Goal: Information Seeking & Learning: Find specific fact

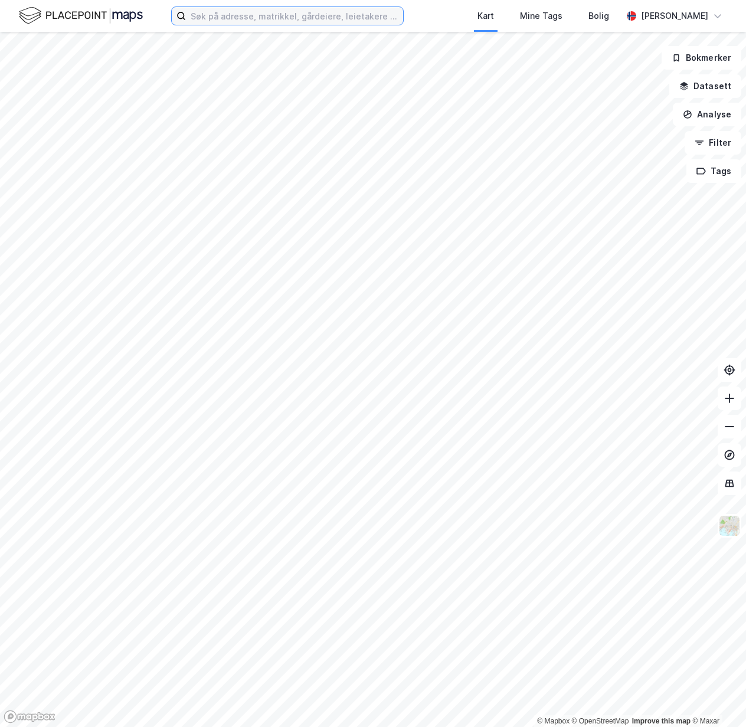
click at [287, 14] on input at bounding box center [294, 16] width 217 height 18
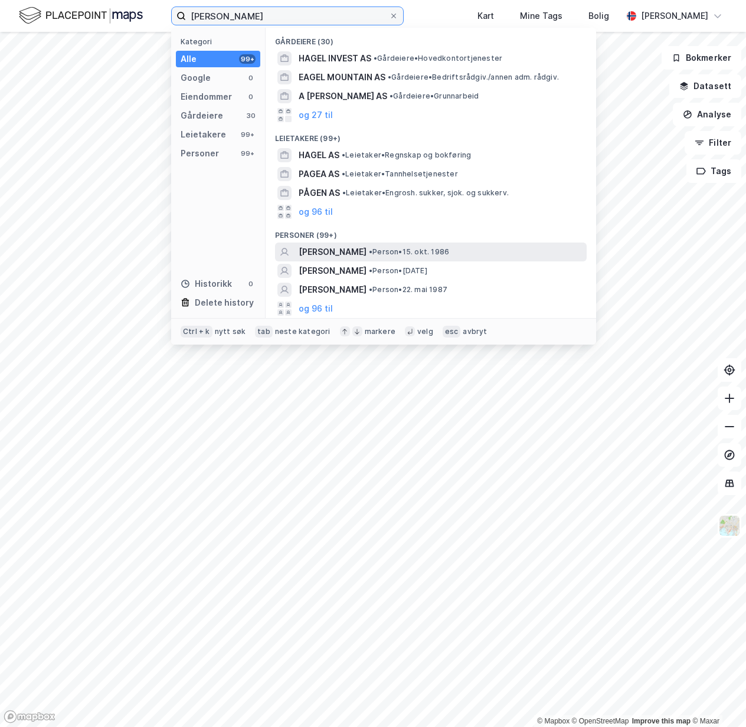
type input "[PERSON_NAME]"
click at [436, 254] on span "• Person • 15. okt. 1986" at bounding box center [409, 251] width 80 height 9
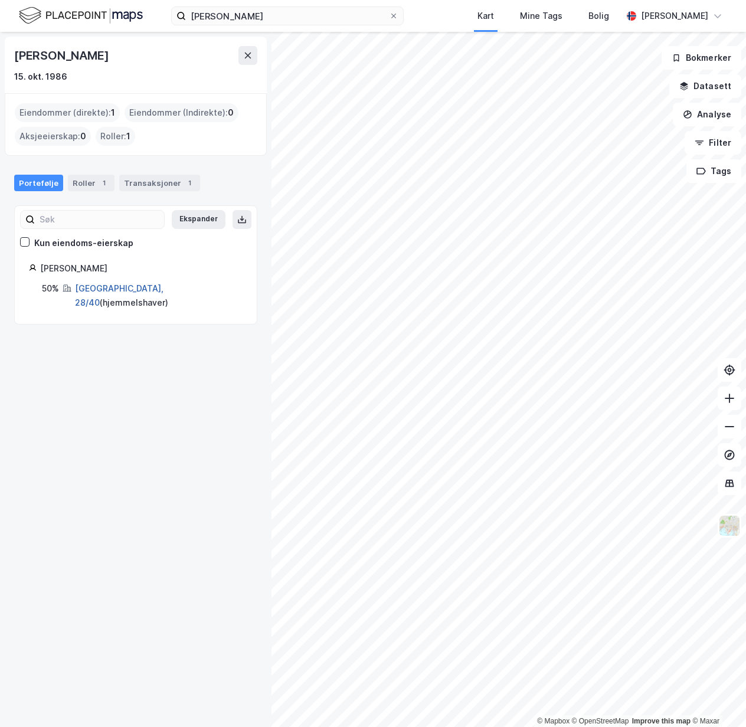
click at [94, 288] on link "[GEOGRAPHIC_DATA], 28/40" at bounding box center [119, 295] width 88 height 24
